Goal: Task Accomplishment & Management: Manage account settings

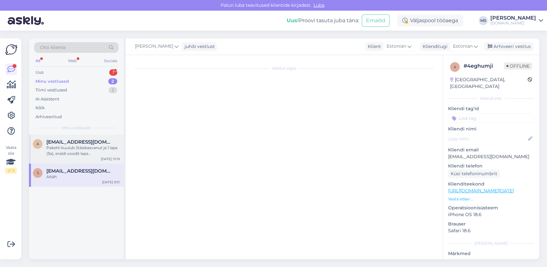
click at [91, 140] on span "[EMAIL_ADDRESS][DOMAIN_NAME]" at bounding box center [79, 142] width 67 height 6
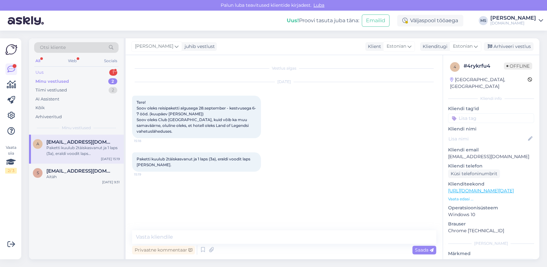
click at [70, 73] on div "Uus 1" at bounding box center [76, 72] width 84 height 9
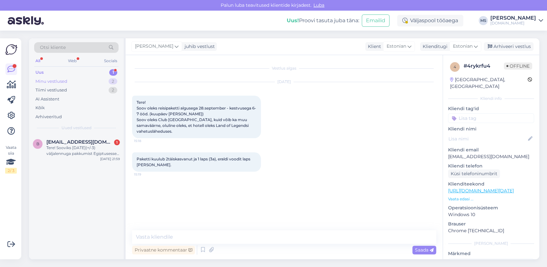
click at [69, 79] on div "Minu vestlused 2" at bounding box center [76, 81] width 84 height 9
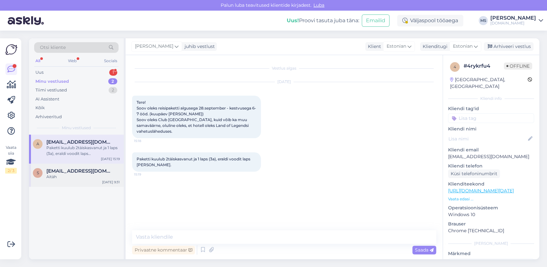
click at [70, 174] on div "Aitäh" at bounding box center [83, 177] width 74 height 6
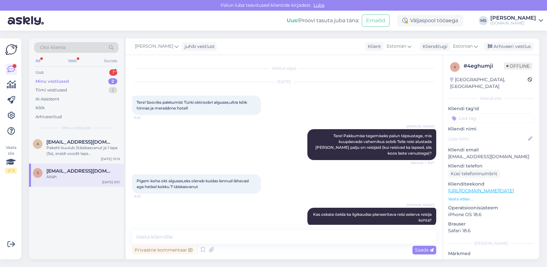
scroll to position [93, 0]
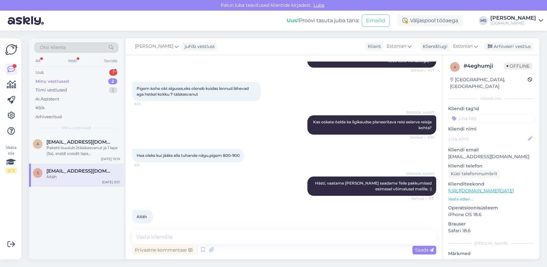
click at [506, 51] on div "Arhiveeri vestlus" at bounding box center [509, 46] width 50 height 9
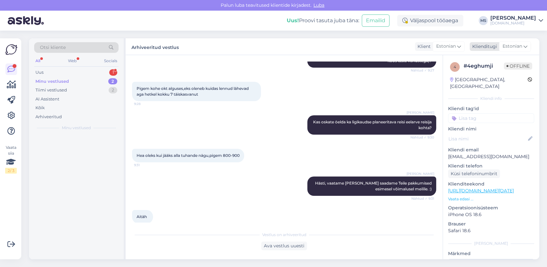
click at [505, 45] on span "Estonian" at bounding box center [513, 46] width 20 height 7
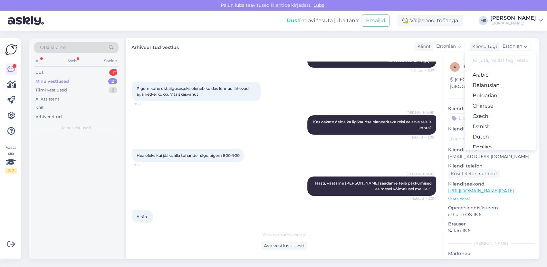
click at [79, 83] on div "Minu vestlused 2" at bounding box center [76, 81] width 84 height 9
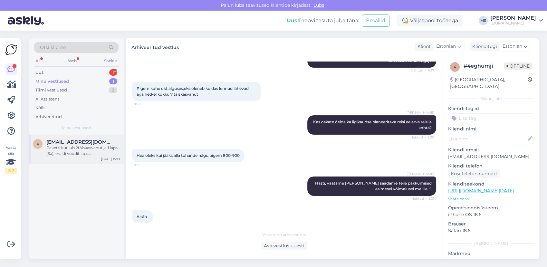
click at [63, 147] on div "Paketti kuulub 2täiskasvanut ja 1 laps (3a), eraldi voodit laps [PERSON_NAME]." at bounding box center [83, 151] width 74 height 12
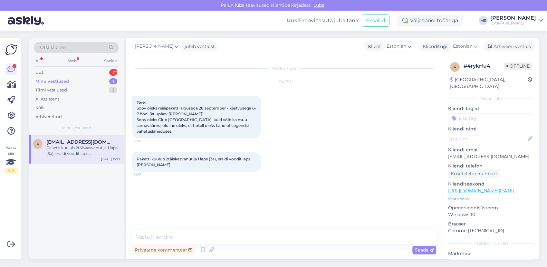
scroll to position [0, 0]
drag, startPoint x: 505, startPoint y: 149, endPoint x: 449, endPoint y: 149, distance: 55.8
click at [449, 153] on p "[EMAIL_ADDRESS][DOMAIN_NAME]" at bounding box center [491, 156] width 86 height 7
copy p "[EMAIL_ADDRESS][DOMAIN_NAME]"
click at [178, 236] on textarea at bounding box center [284, 238] width 304 height 14
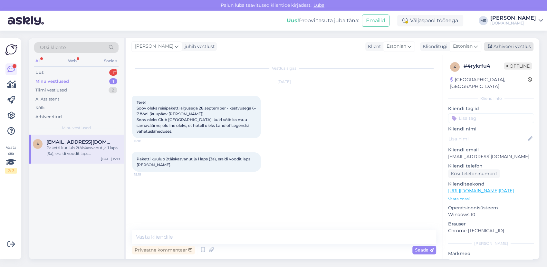
click at [507, 46] on div "Arhiveeri vestlus" at bounding box center [509, 46] width 50 height 9
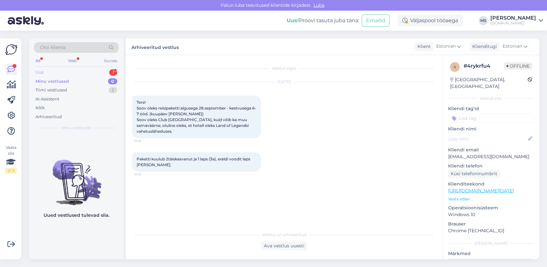
click at [64, 74] on div "Uus 1" at bounding box center [76, 72] width 84 height 9
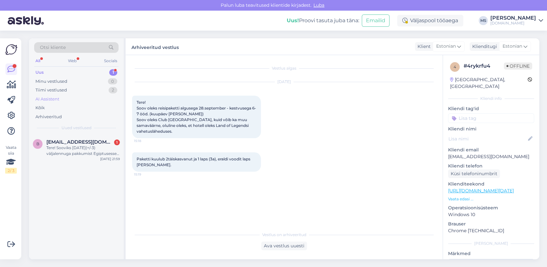
click at [59, 97] on div "AI Assistent" at bounding box center [47, 99] width 24 height 6
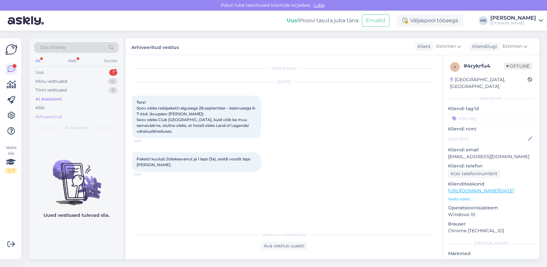
click at [57, 116] on div "Arhiveeritud" at bounding box center [48, 117] width 26 height 6
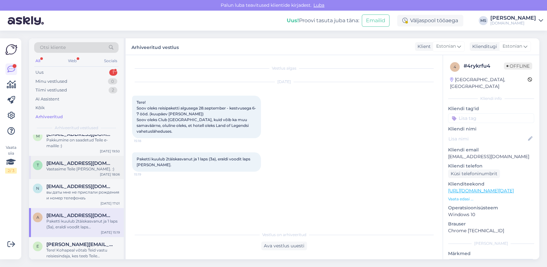
scroll to position [107, 0]
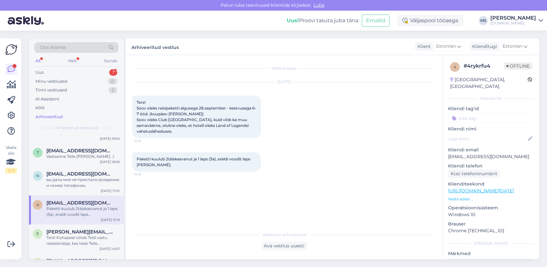
click at [67, 202] on span "[EMAIL_ADDRESS][DOMAIN_NAME]" at bounding box center [79, 203] width 67 height 6
click at [273, 249] on div "Ava vestlus uuesti" at bounding box center [284, 246] width 46 height 9
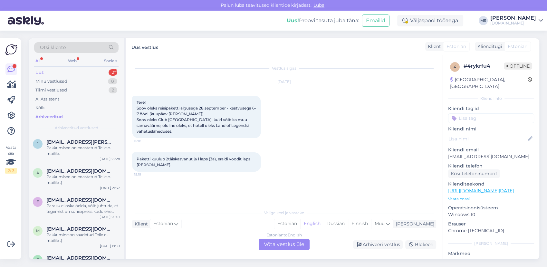
click at [56, 74] on div "Uus 2" at bounding box center [76, 72] width 84 height 9
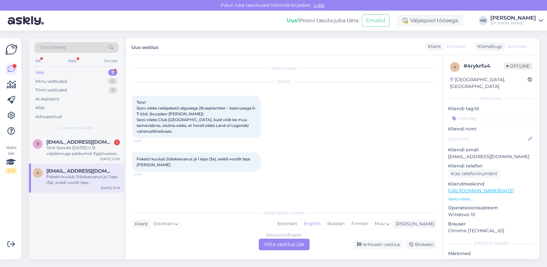
click at [72, 178] on div "Paketti kuulub 2täiskasvanut ja 1 laps (3a), eraldi voodit laps [PERSON_NAME]." at bounding box center [83, 180] width 74 height 12
click at [291, 248] on div "Estonian to English Võta vestlus üle" at bounding box center [284, 245] width 51 height 12
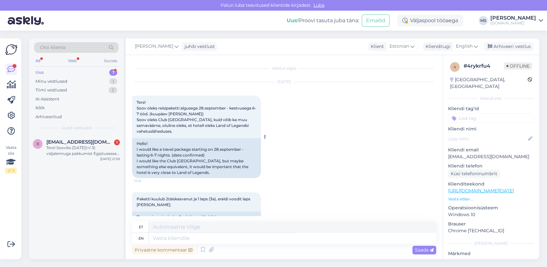
scroll to position [19, 0]
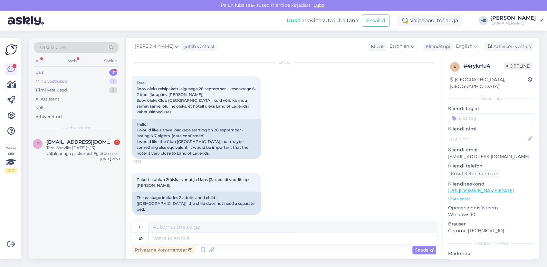
click at [70, 84] on div "Minu vestlused 1" at bounding box center [76, 81] width 84 height 9
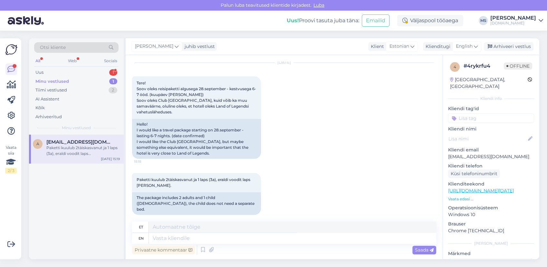
click at [68, 144] on span "[EMAIL_ADDRESS][DOMAIN_NAME]" at bounding box center [79, 142] width 67 height 6
click at [474, 48] on div "English" at bounding box center [467, 46] width 29 height 10
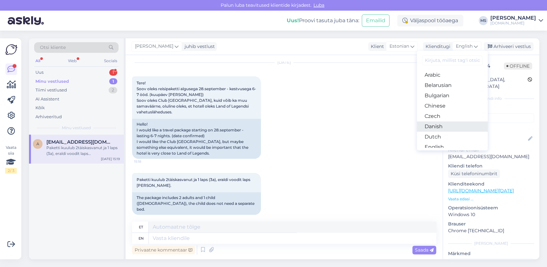
scroll to position [143, 0]
